Goal: Find specific page/section: Find specific page/section

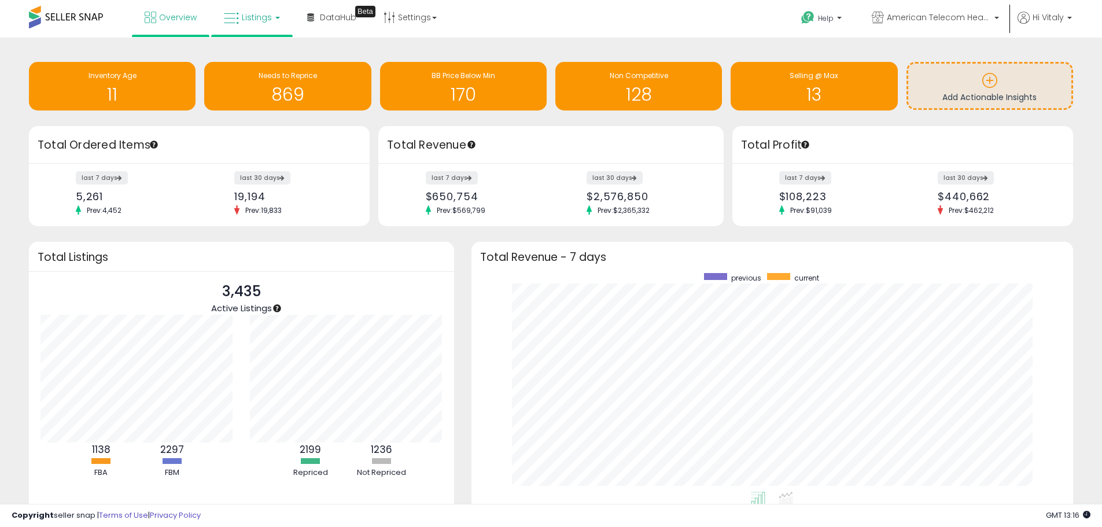
click at [248, 17] on span "Listings" at bounding box center [257, 18] width 30 height 12
click at [263, 51] on icon at bounding box center [260, 57] width 50 height 15
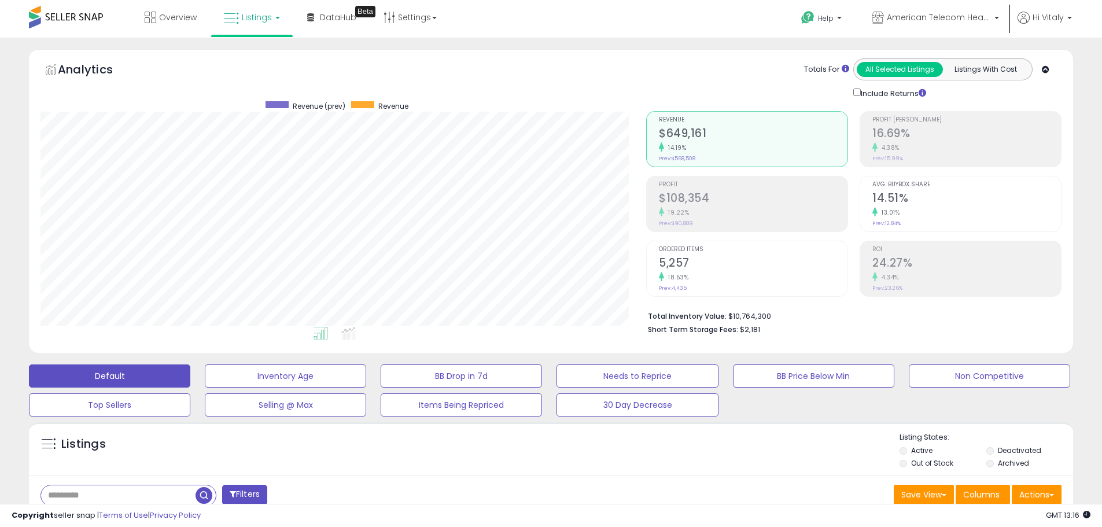
scroll to position [347, 0]
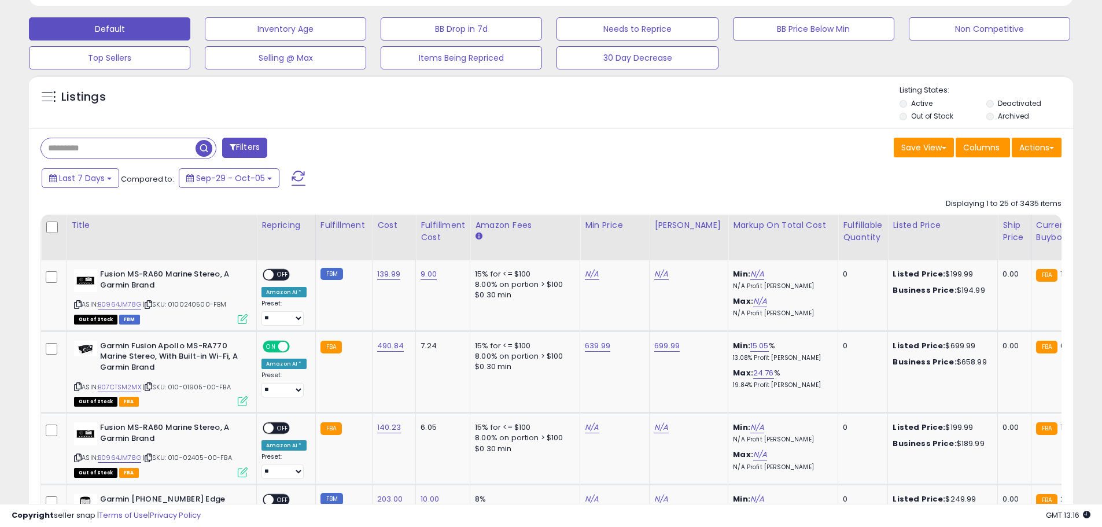
click at [165, 144] on input "text" at bounding box center [118, 148] width 154 height 20
paste input "**********"
type input "**********"
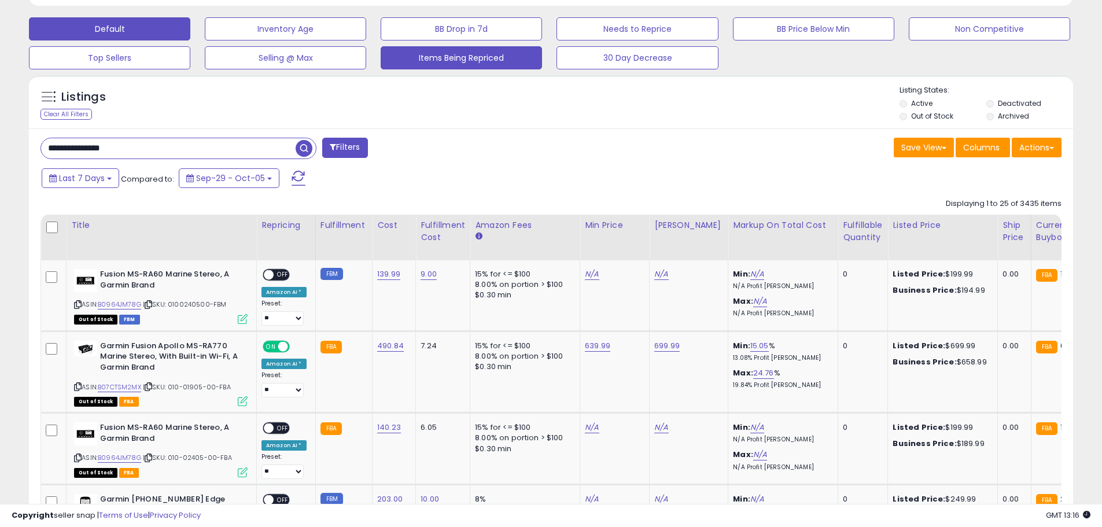
drag, startPoint x: 297, startPoint y: 143, endPoint x: 463, endPoint y: 219, distance: 181.7
click at [297, 143] on span "button" at bounding box center [304, 148] width 17 height 17
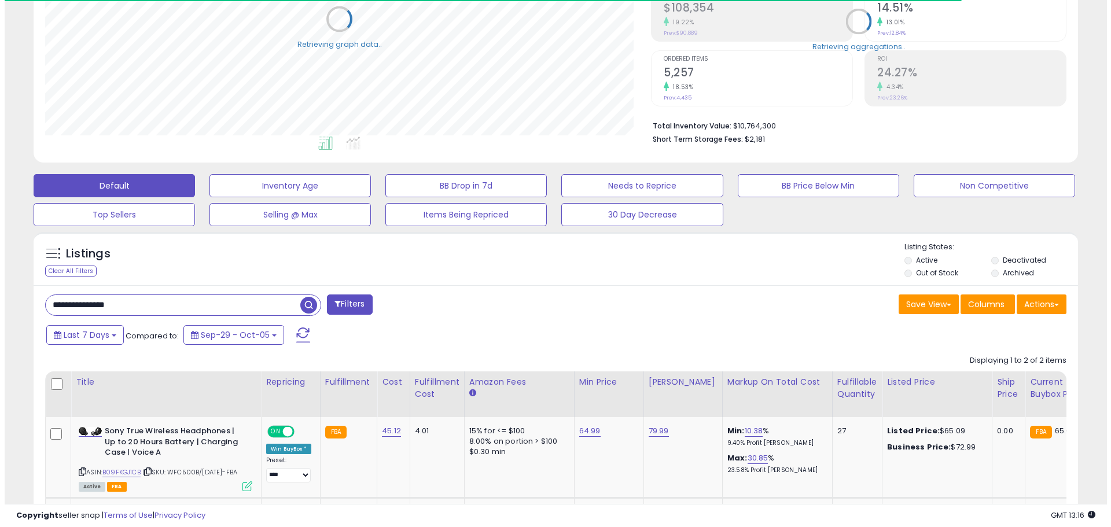
scroll to position [342, 0]
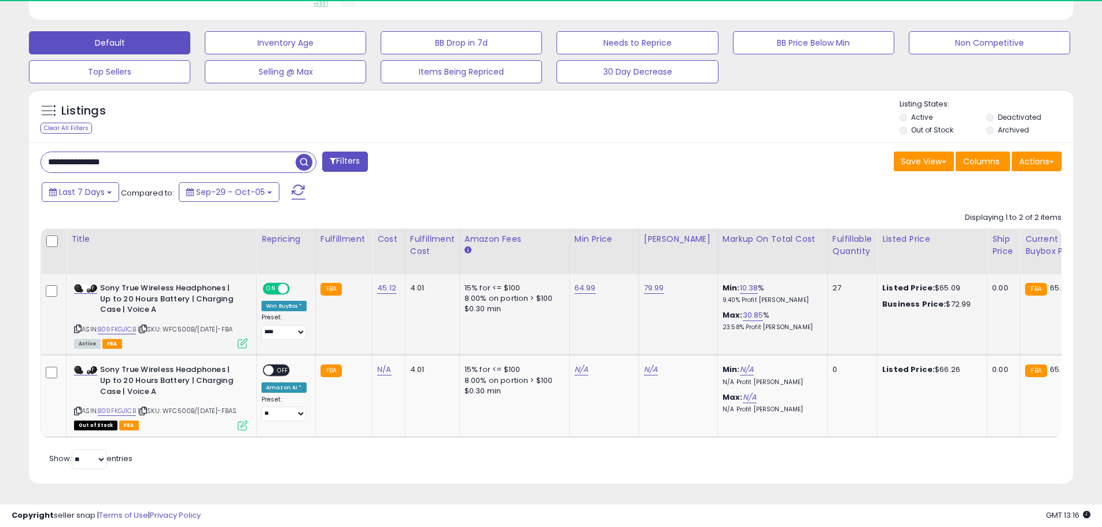
click at [245, 338] on icon at bounding box center [243, 343] width 10 height 10
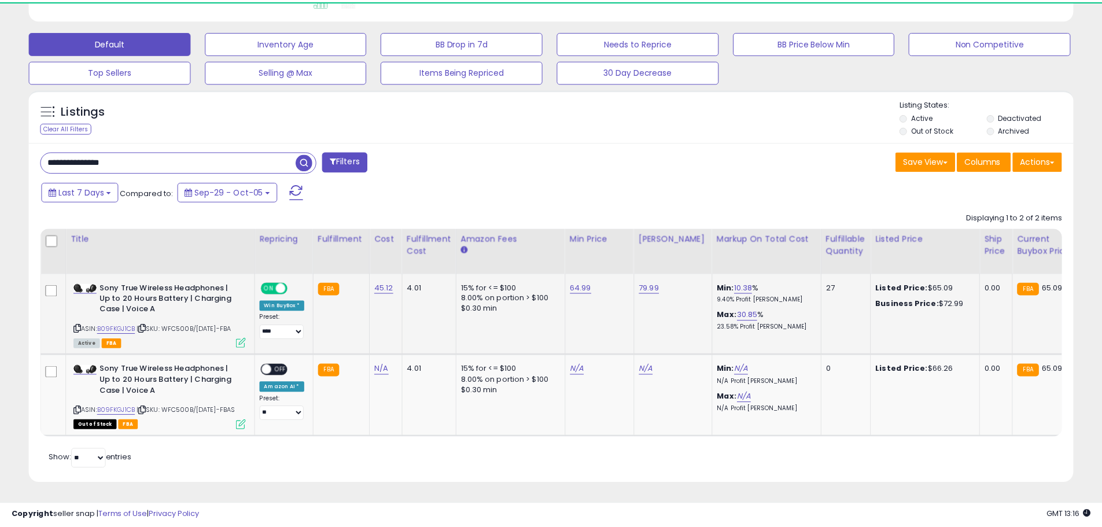
scroll to position [237, 611]
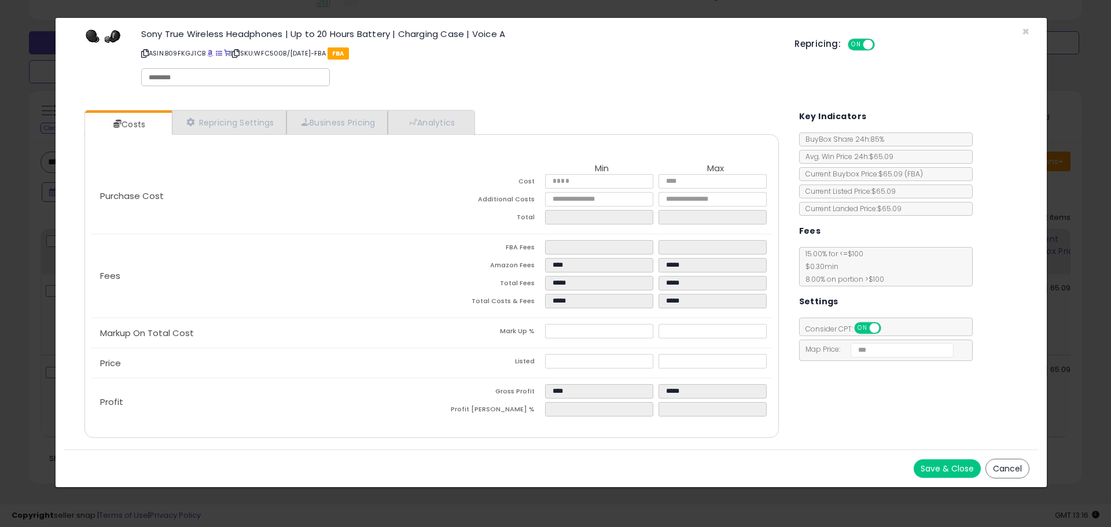
click at [1006, 470] on button "Cancel" at bounding box center [1007, 469] width 44 height 20
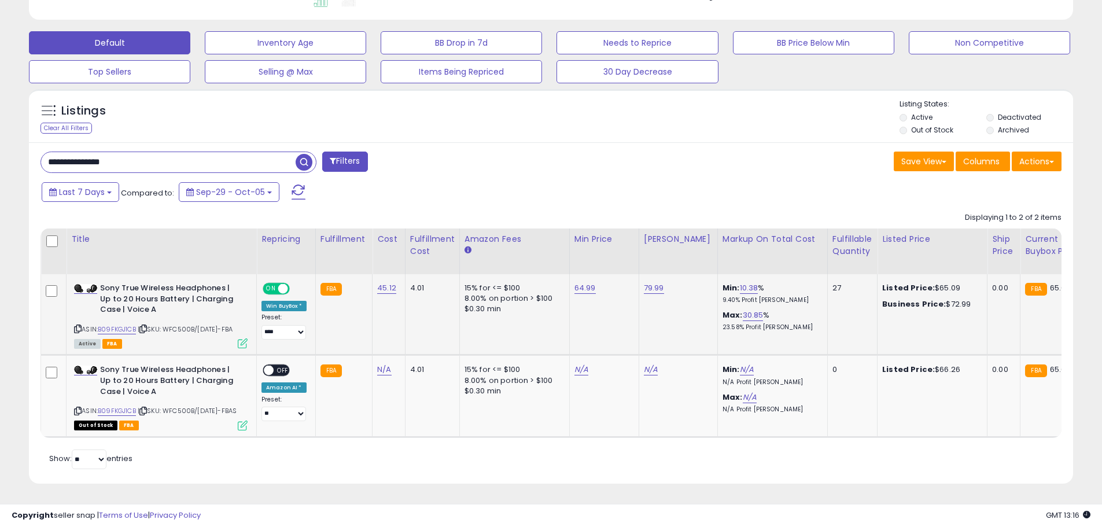
scroll to position [578184, 577815]
drag, startPoint x: 169, startPoint y: 319, endPoint x: 436, endPoint y: 380, distance: 274.0
click at [171, 323] on div "ASIN: B09FKGJ1CB | SKU: WFC500B/CE7-FBA Active FBA" at bounding box center [161, 315] width 174 height 64
copy span "WFC500B/CE7-FBA"
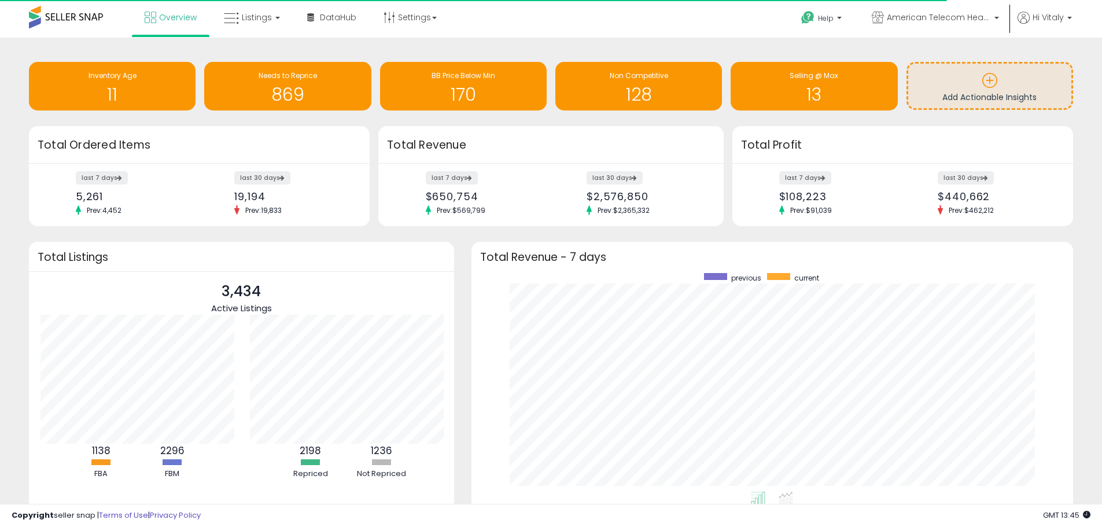
scroll to position [578202, 577842]
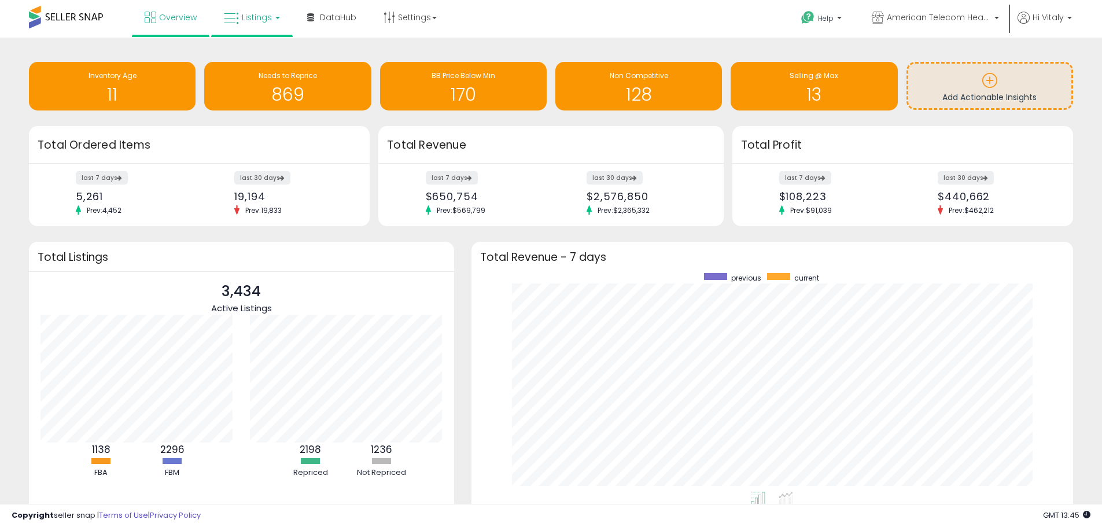
drag, startPoint x: 243, startPoint y: 25, endPoint x: 249, endPoint y: 41, distance: 16.7
click at [243, 25] on link "Listings" at bounding box center [251, 17] width 73 height 35
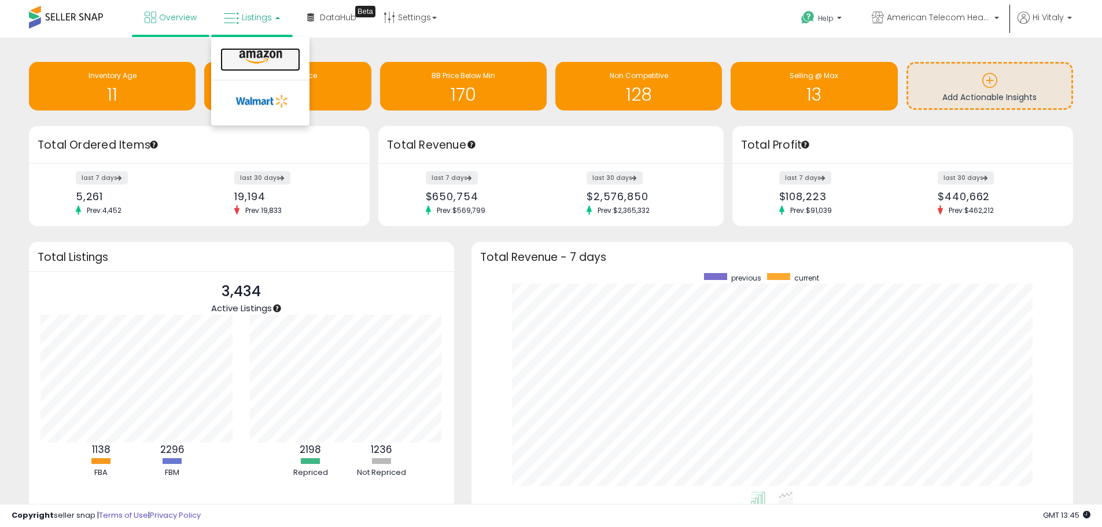
click at [249, 54] on icon at bounding box center [260, 57] width 50 height 15
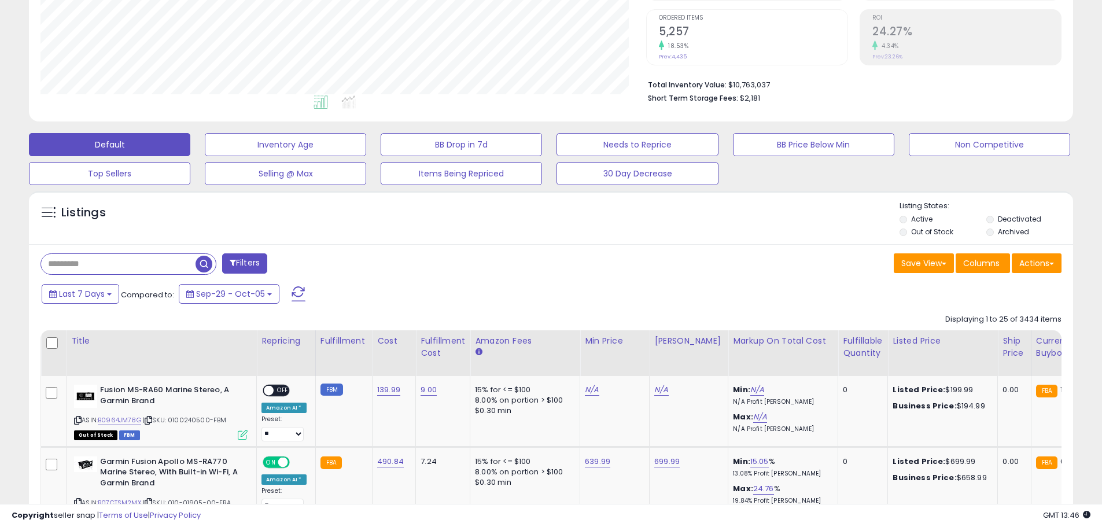
scroll to position [289, 0]
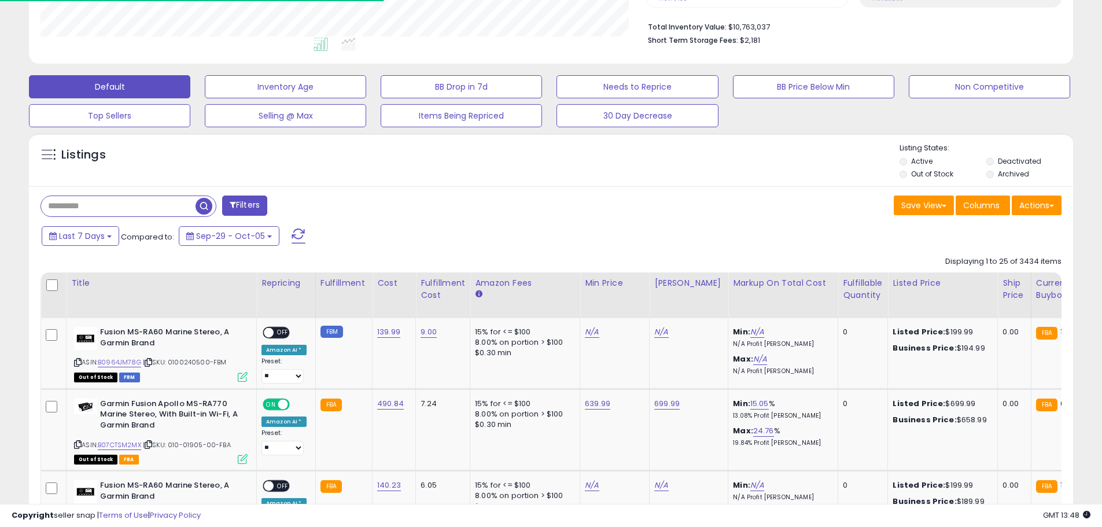
click at [132, 210] on input "text" at bounding box center [118, 206] width 154 height 20
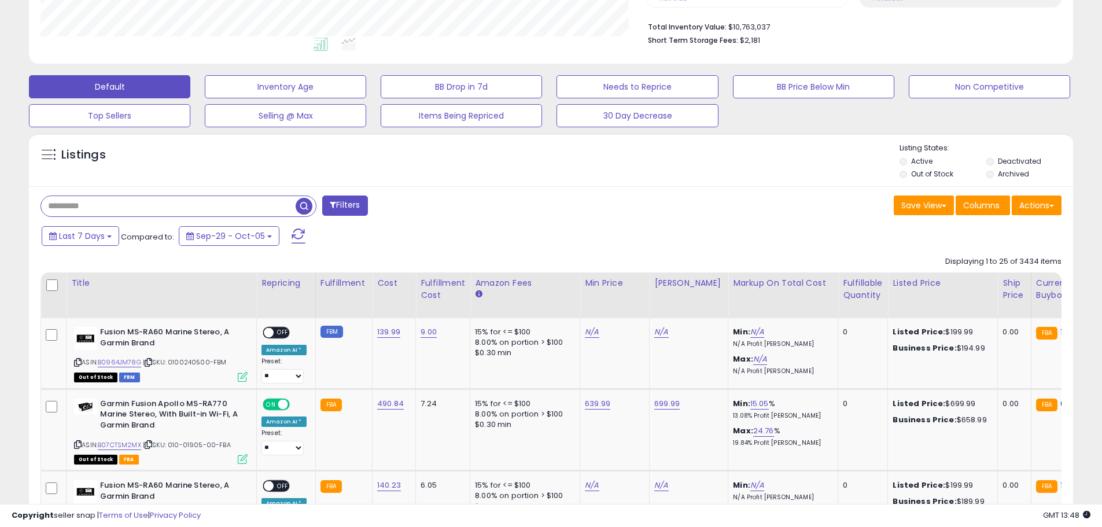
paste input "**********"
type input "**********"
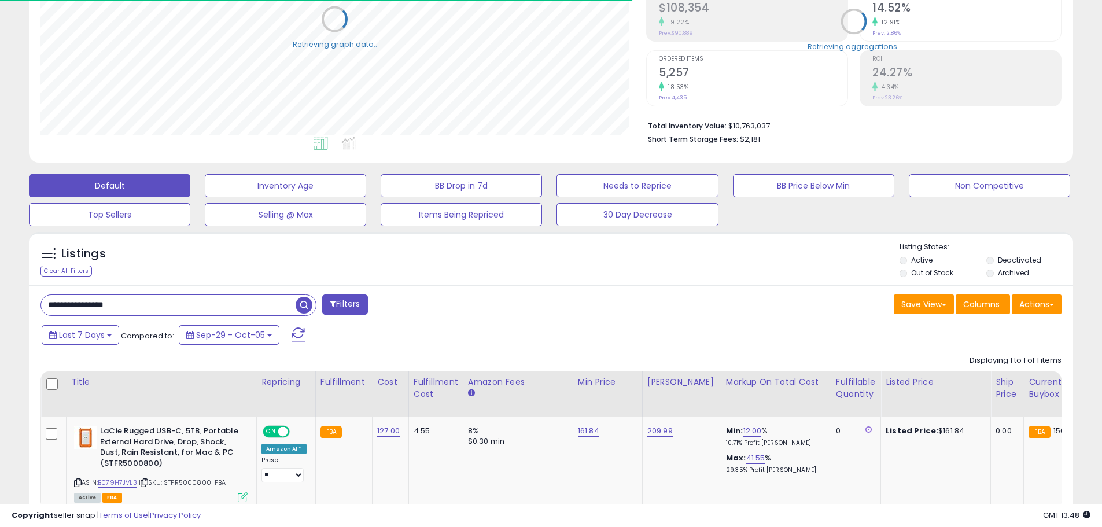
scroll to position [578184, 577815]
